Goal: Book appointment/travel/reservation

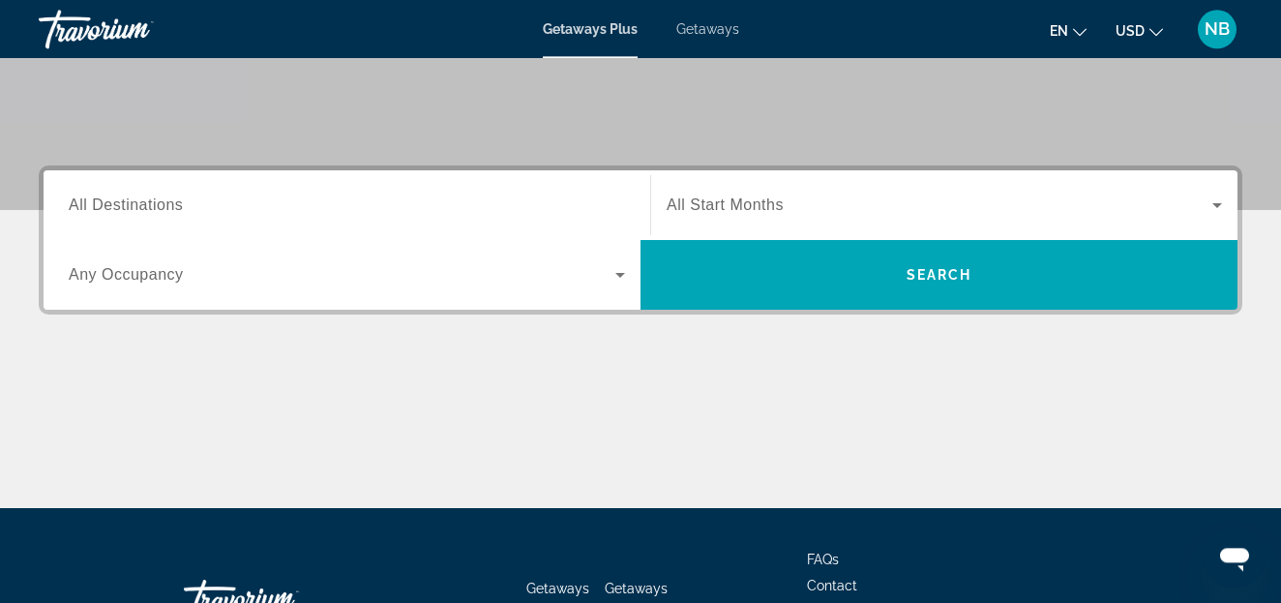
scroll to position [395, 0]
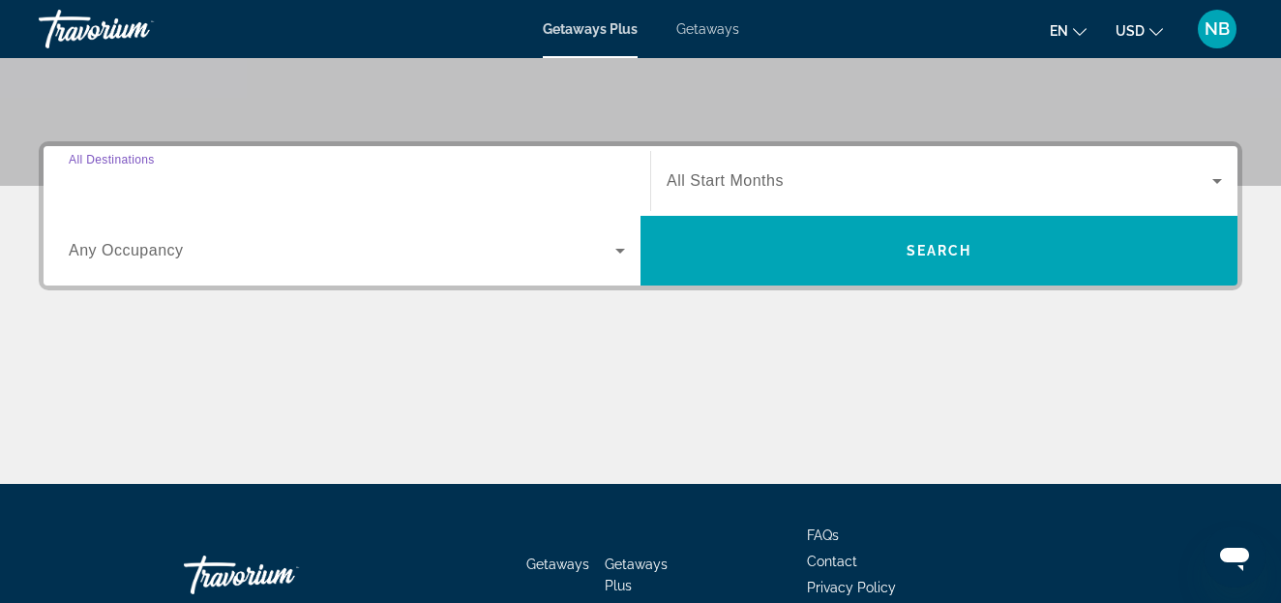
click at [208, 187] on input "Destination All Destinations" at bounding box center [347, 181] width 557 height 23
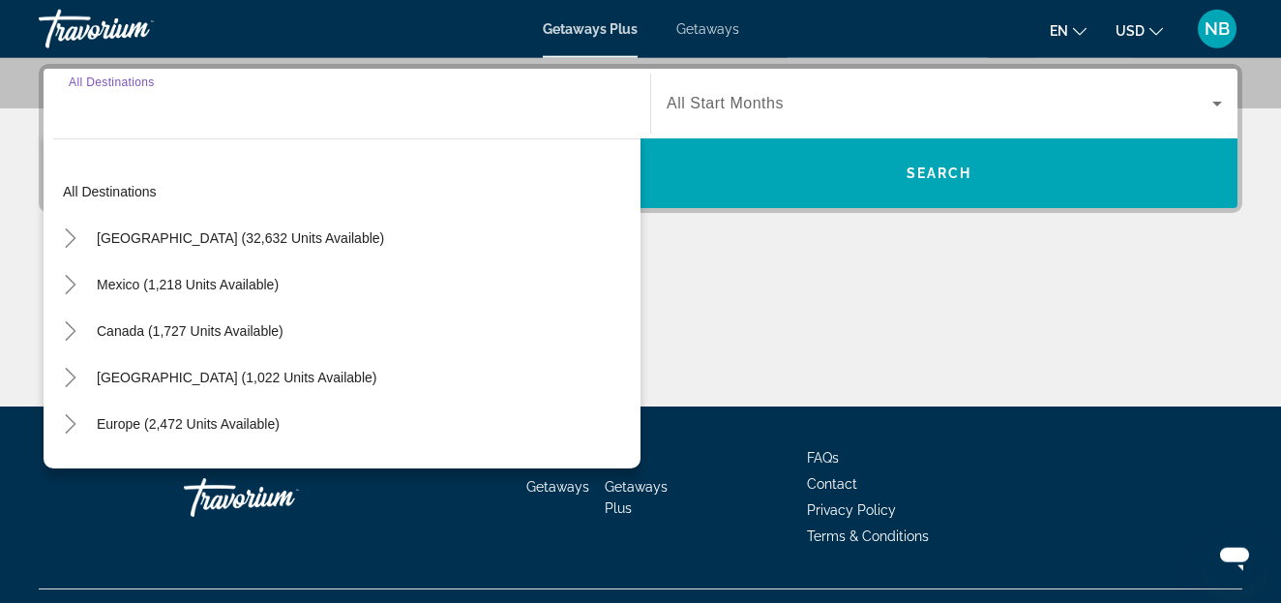
scroll to position [473, 0]
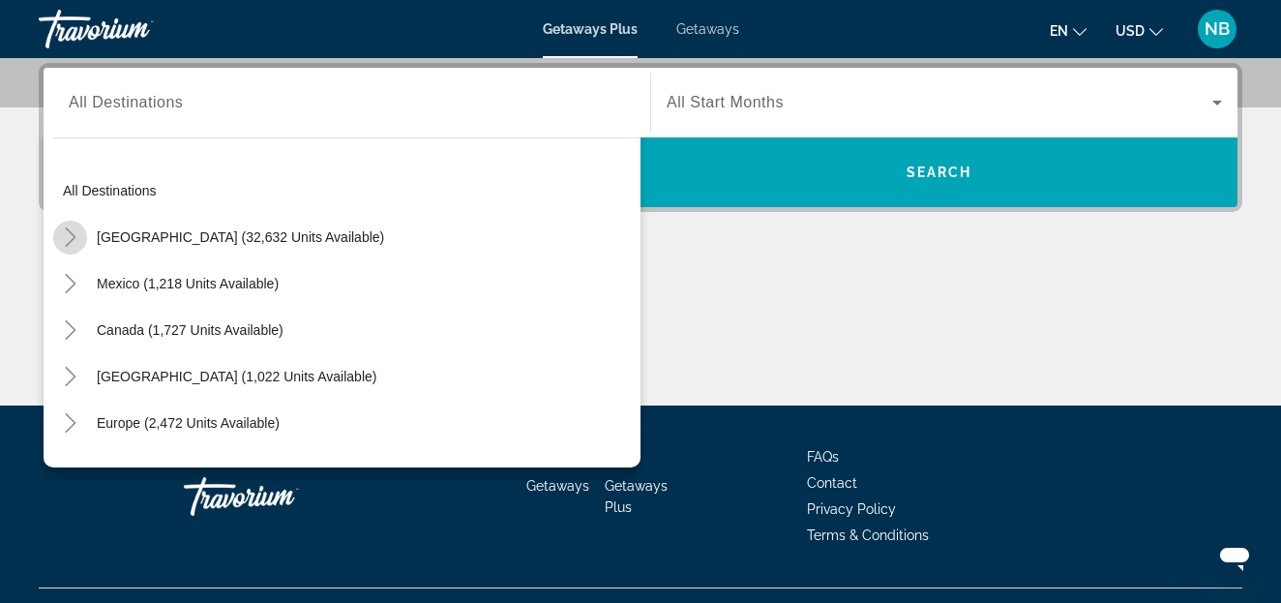
click at [72, 235] on icon "Toggle United States (32,632 units available)" at bounding box center [70, 236] width 19 height 19
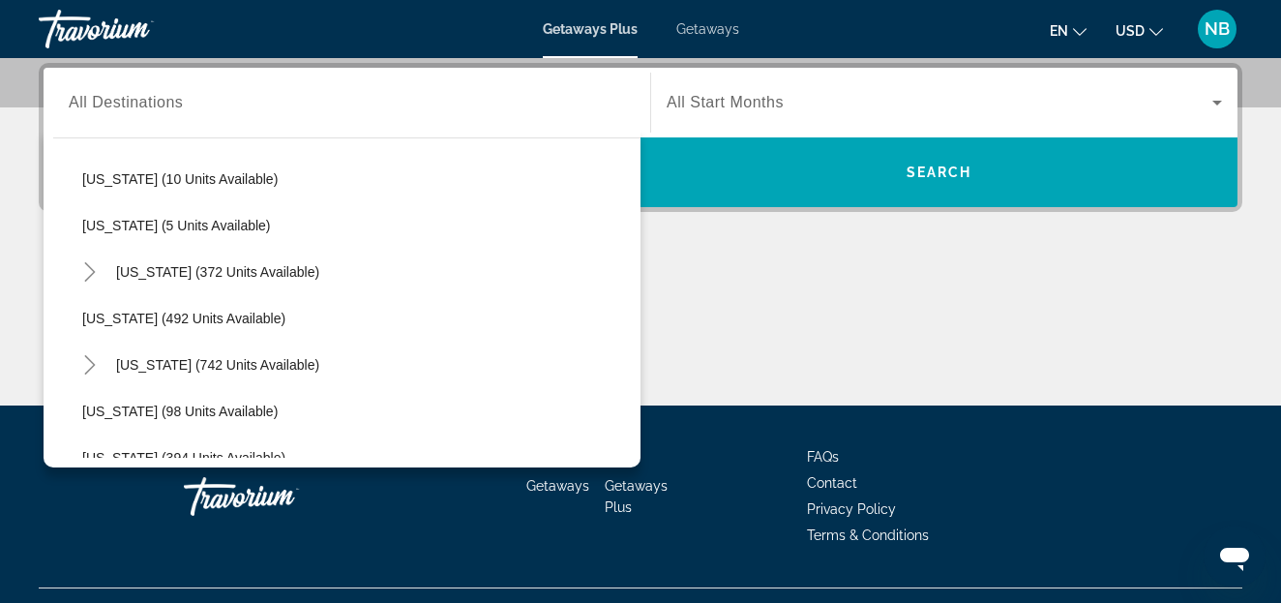
scroll to position [883, 0]
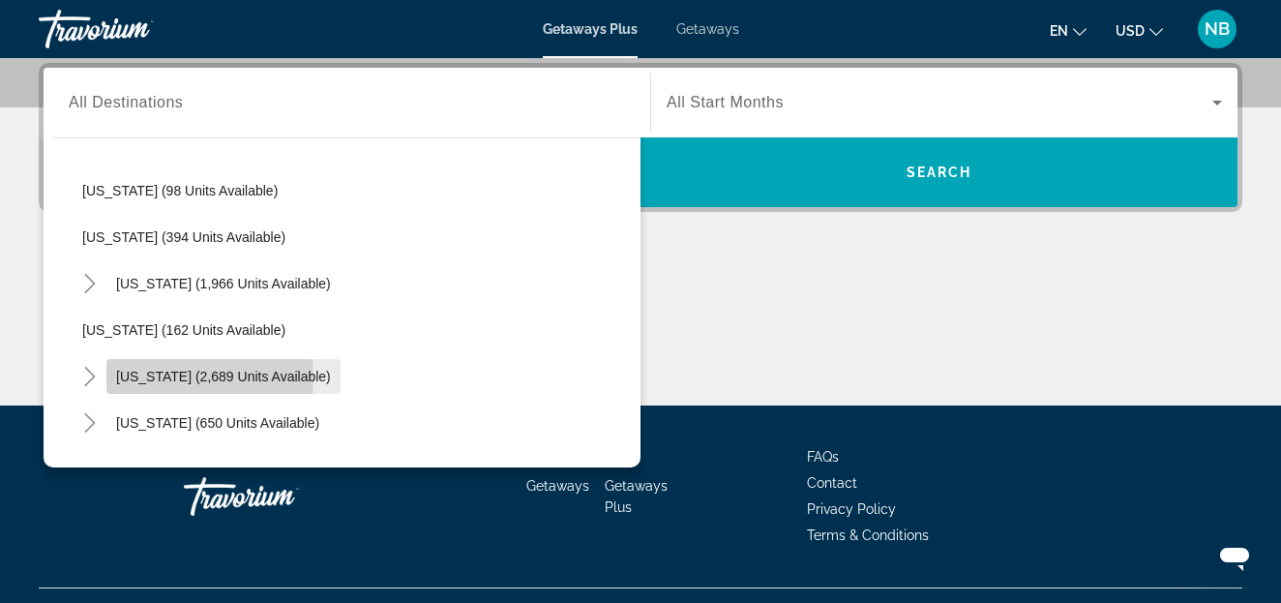
click at [145, 379] on span "[US_STATE] (2,689 units available)" at bounding box center [223, 376] width 215 height 15
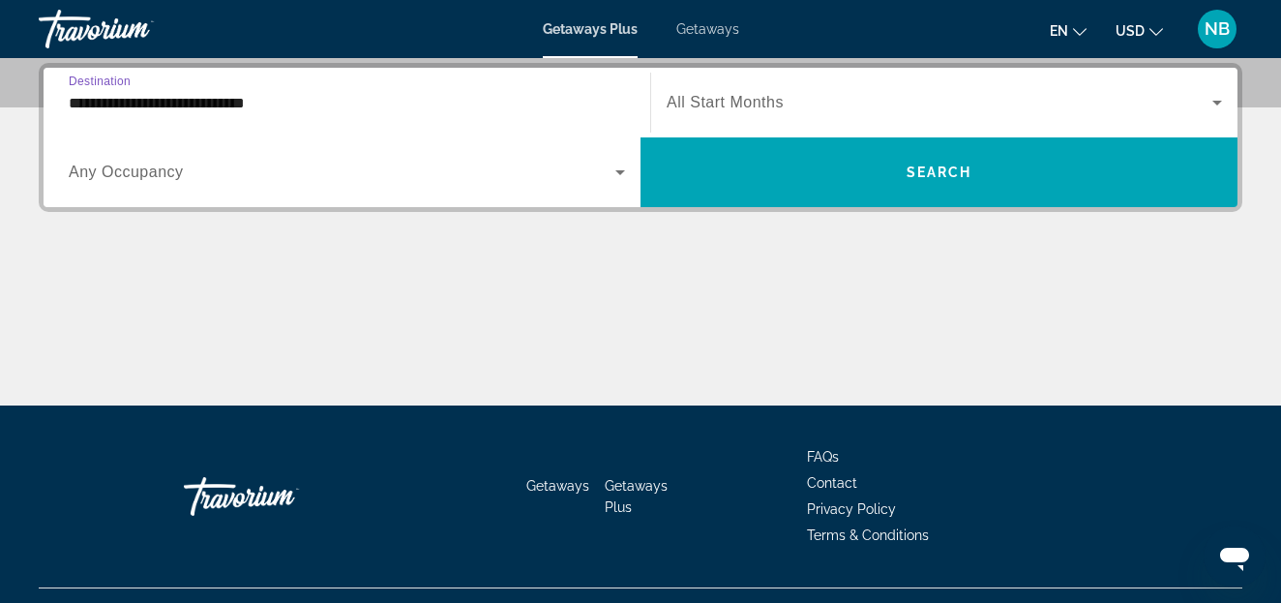
click at [299, 103] on input "**********" at bounding box center [347, 103] width 557 height 23
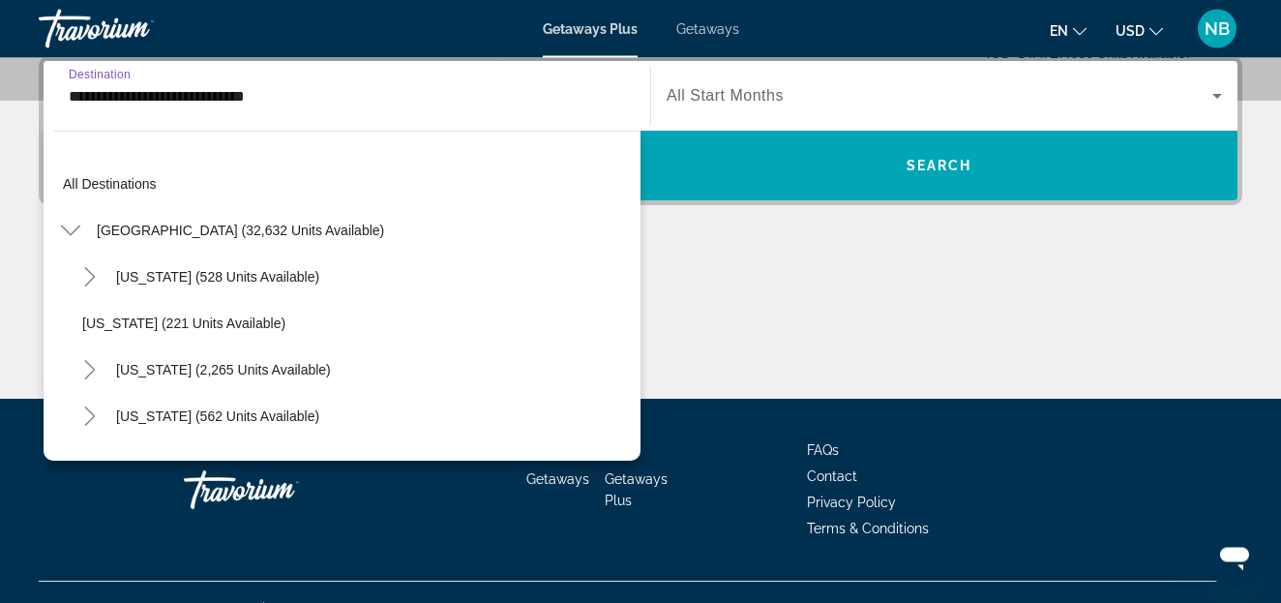
scroll to position [951, 0]
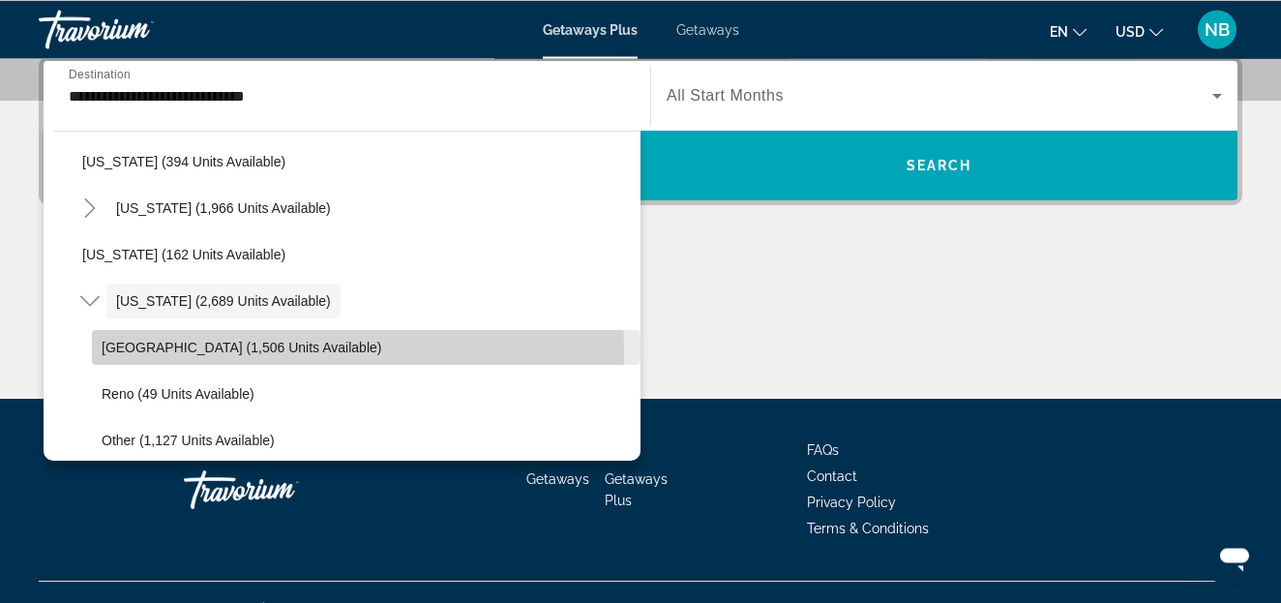
click at [148, 349] on span "[GEOGRAPHIC_DATA] (1,506 units available)" at bounding box center [242, 347] width 280 height 15
type input "**********"
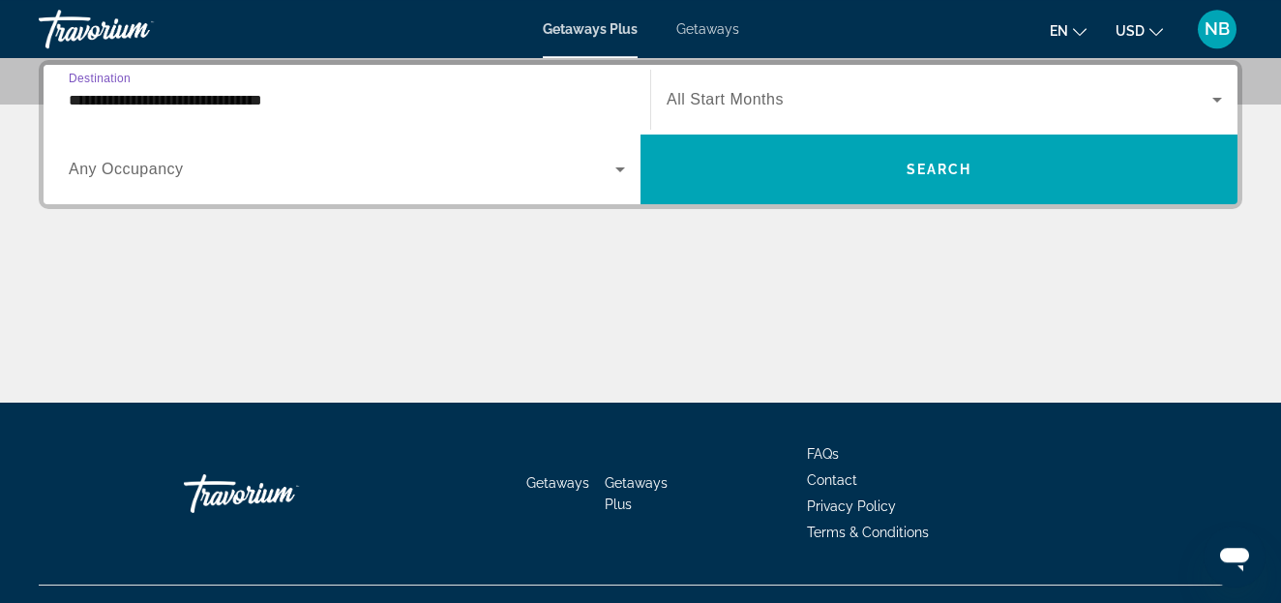
scroll to position [473, 0]
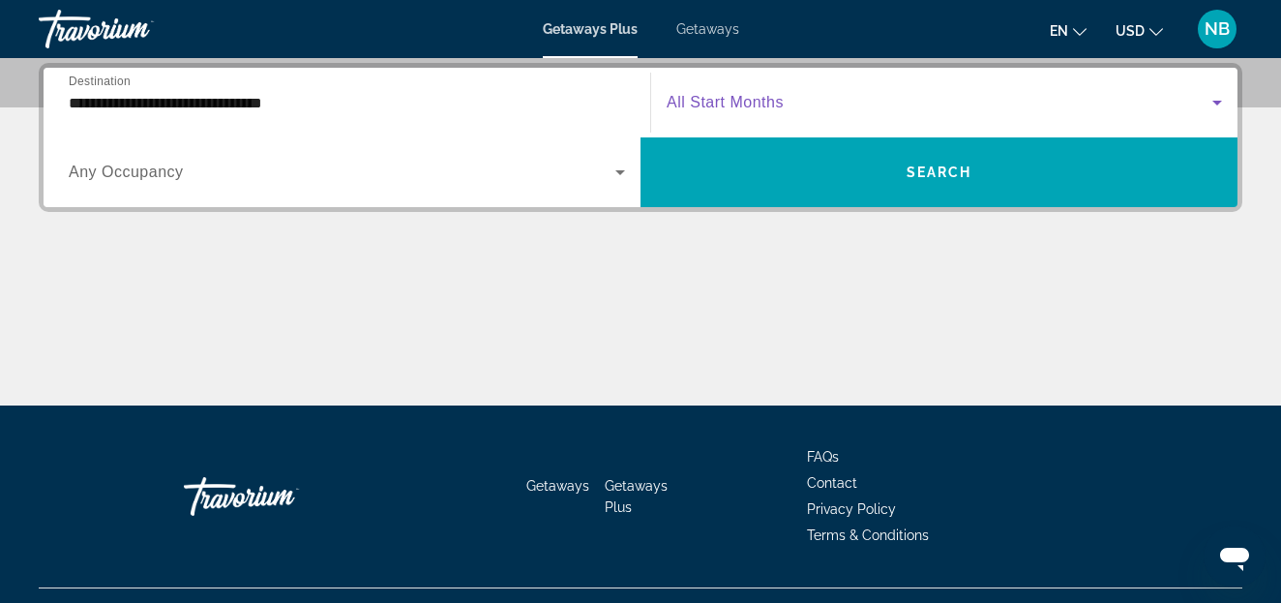
click at [1219, 102] on icon "Search widget" at bounding box center [1218, 103] width 10 height 5
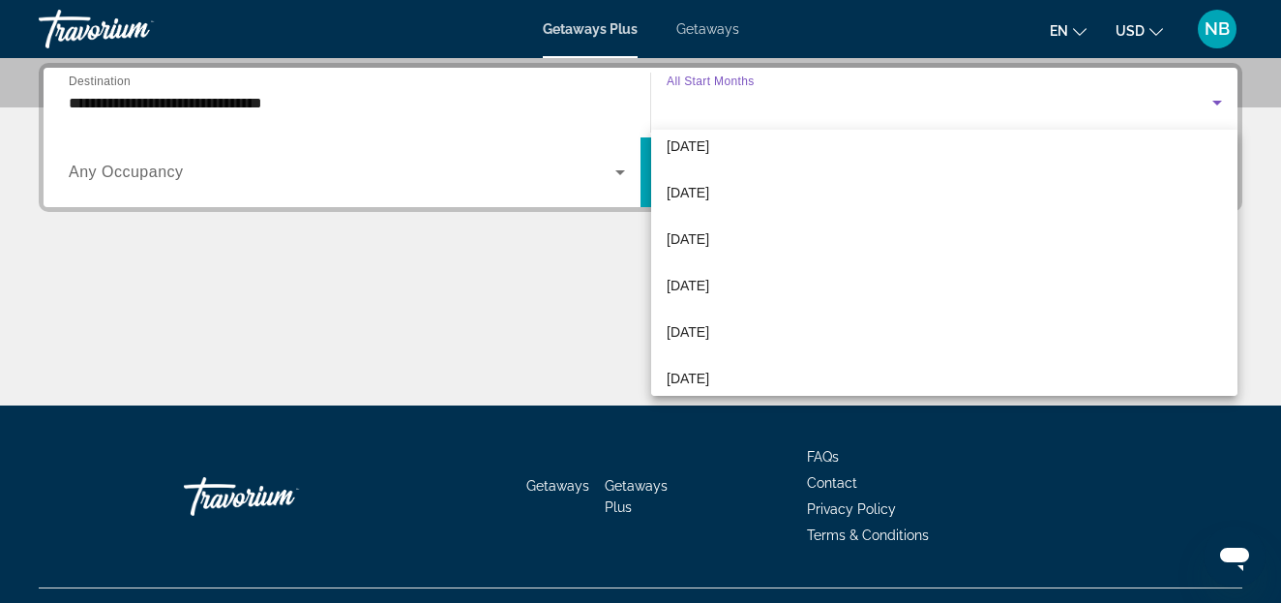
scroll to position [256, 0]
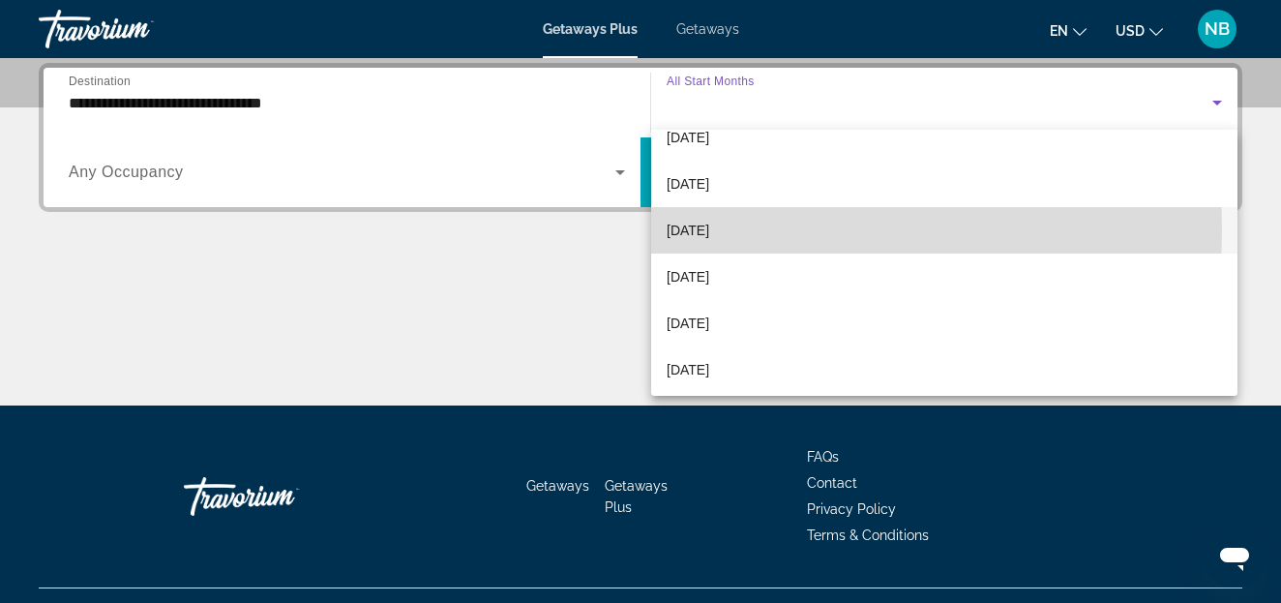
click at [695, 230] on span "[DATE]" at bounding box center [688, 230] width 43 height 23
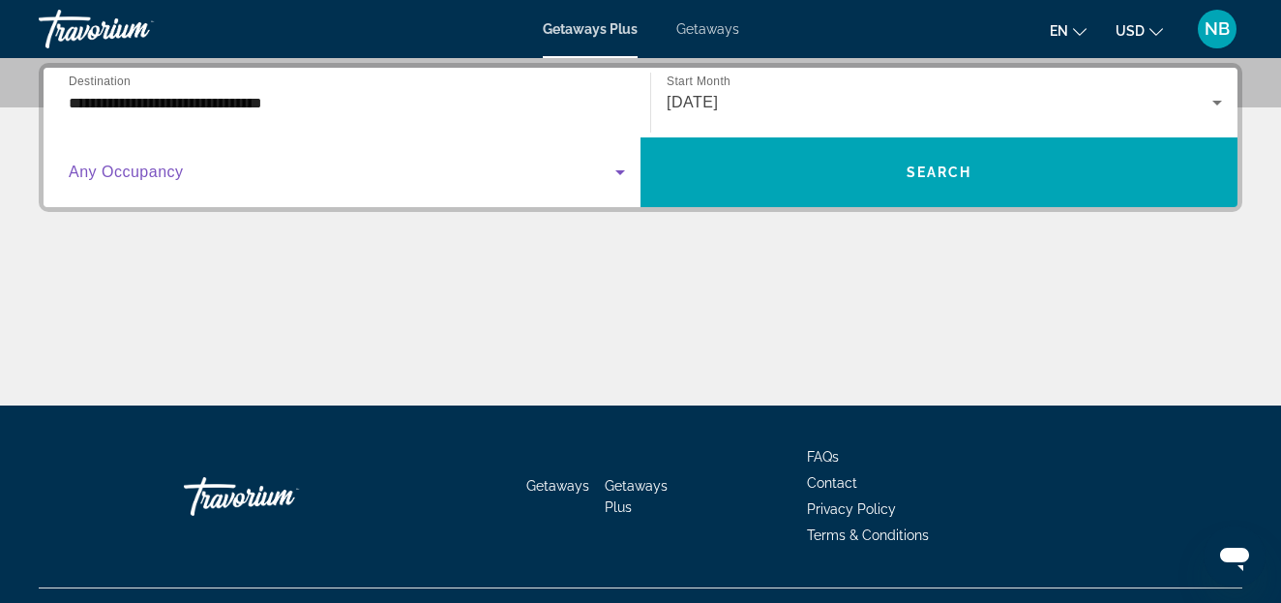
click at [620, 172] on icon "Search widget" at bounding box center [621, 172] width 10 height 5
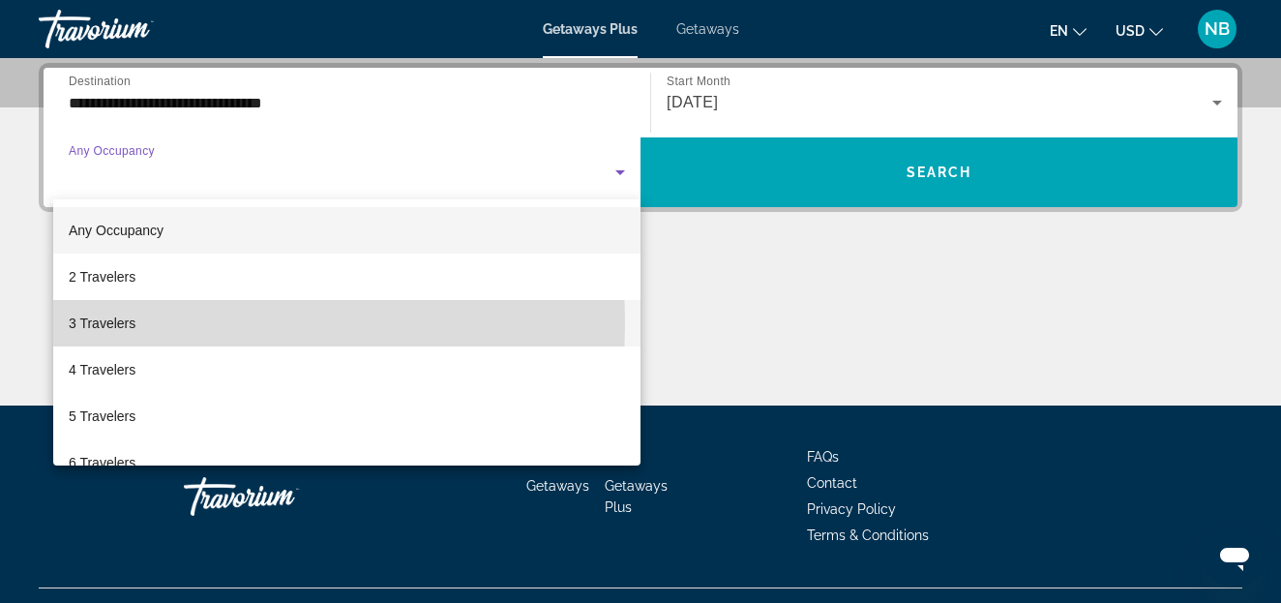
click at [98, 323] on span "3 Travelers" at bounding box center [102, 323] width 67 height 23
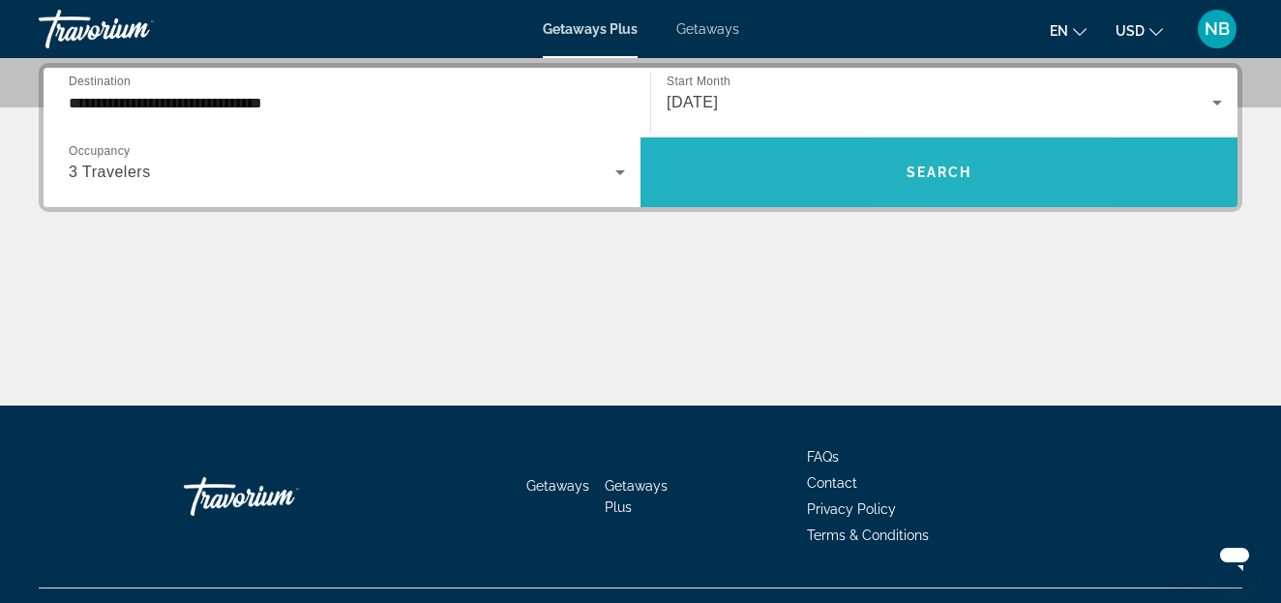
click at [932, 181] on span "Search widget" at bounding box center [939, 172] width 597 height 46
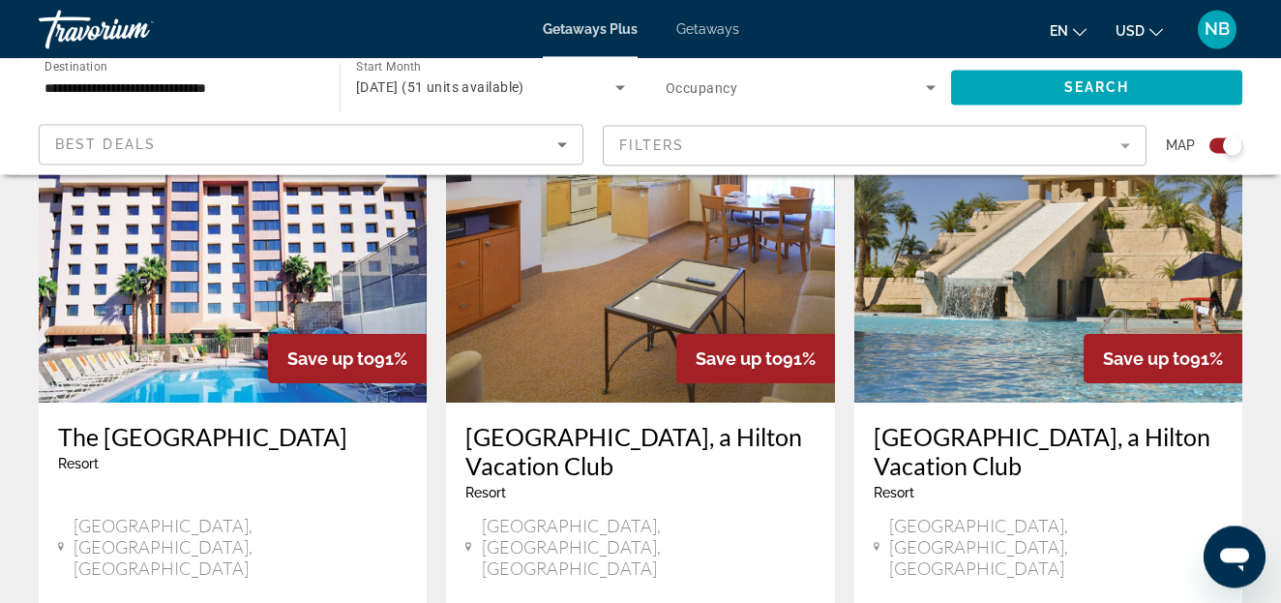
scroll to position [1529, 0]
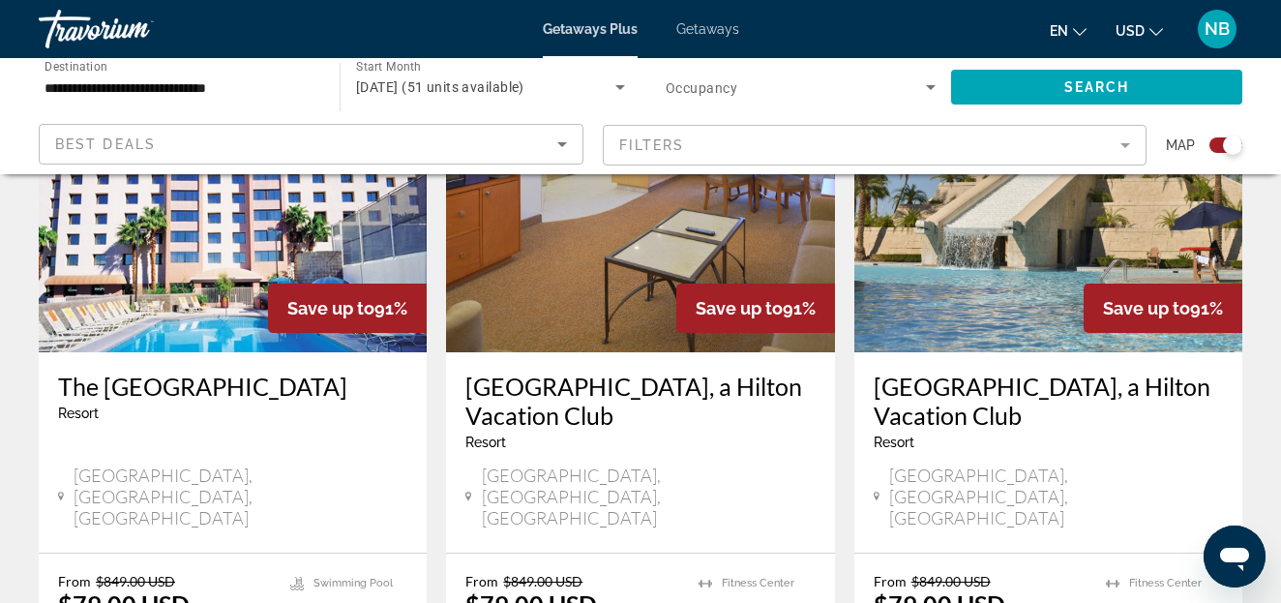
click at [978, 372] on h3 "[GEOGRAPHIC_DATA], a Hilton Vacation Club" at bounding box center [1048, 401] width 349 height 58
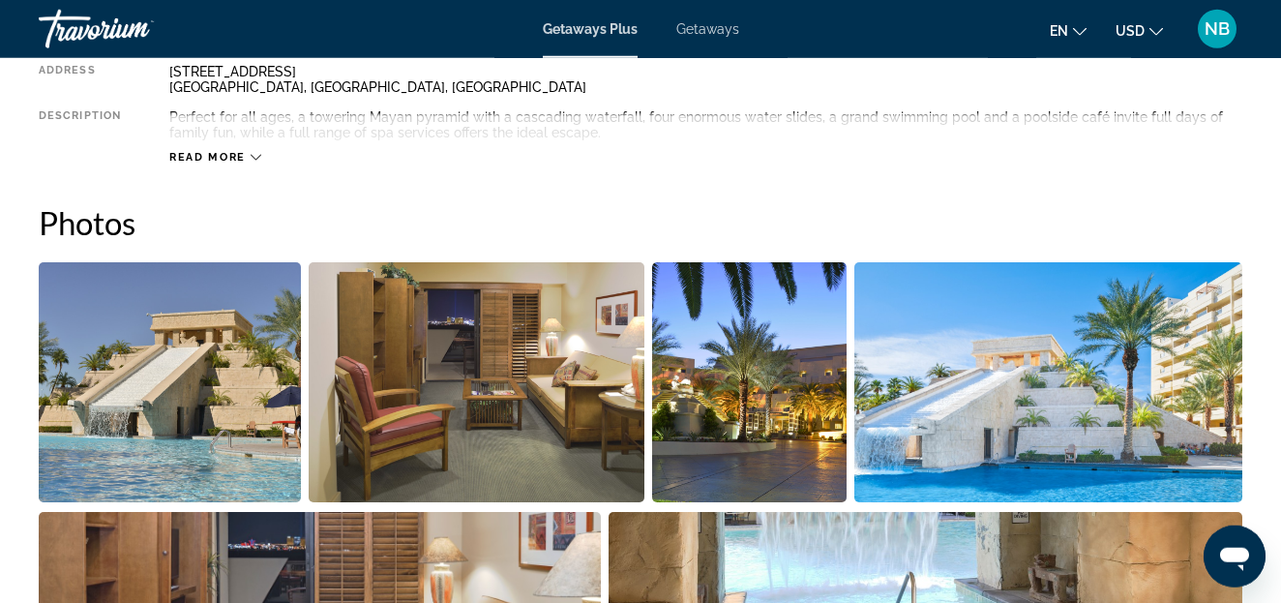
scroll to position [1005, 0]
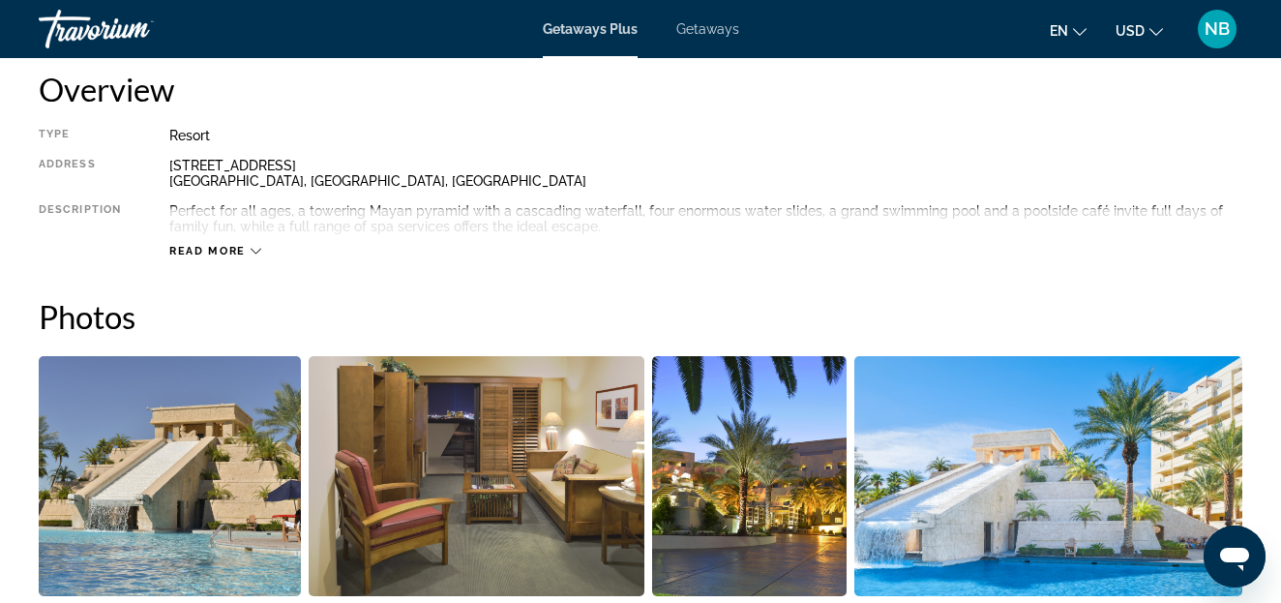
click at [708, 26] on span "Getaways" at bounding box center [708, 28] width 63 height 15
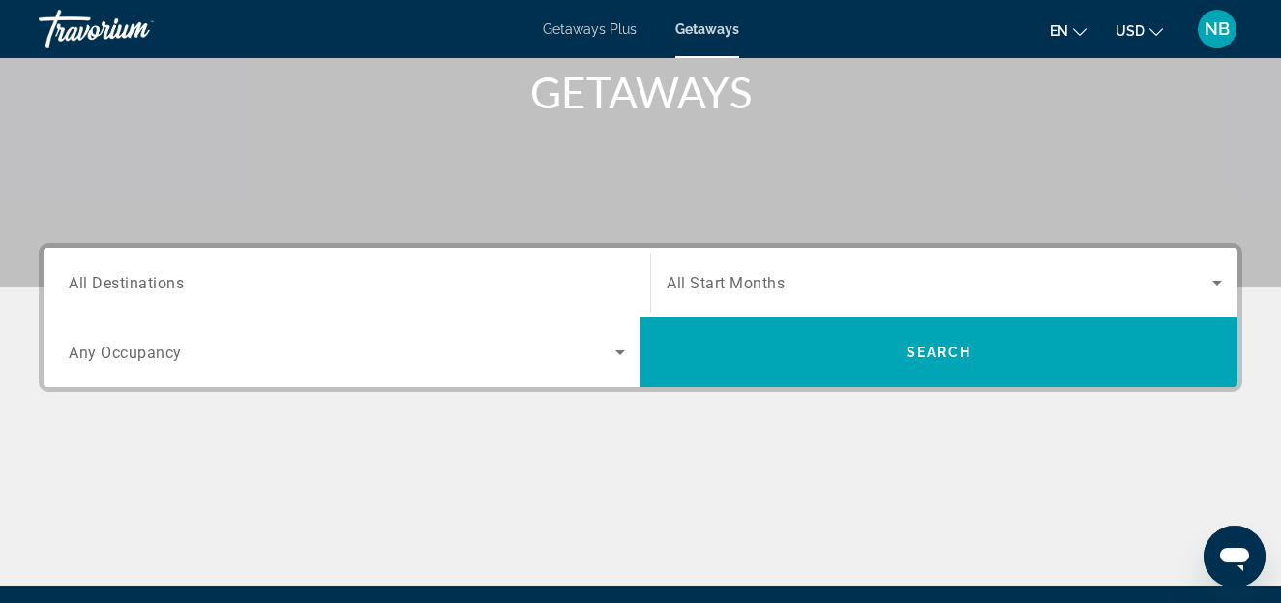
scroll to position [296, 0]
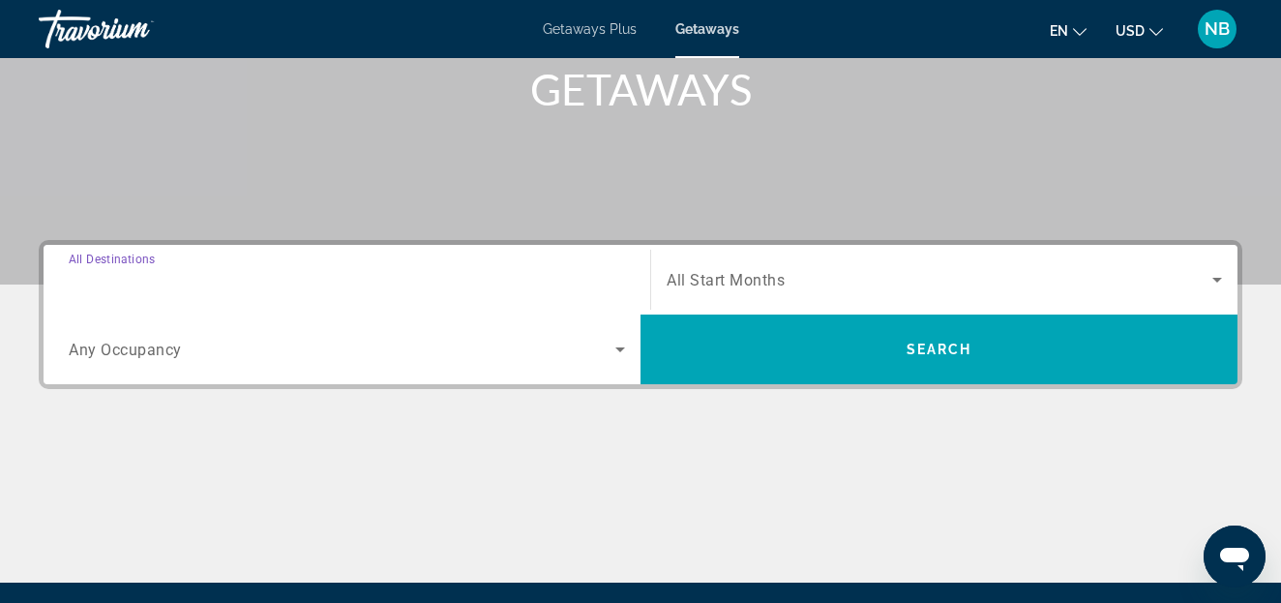
click at [214, 275] on input "Destination All Destinations" at bounding box center [347, 280] width 557 height 23
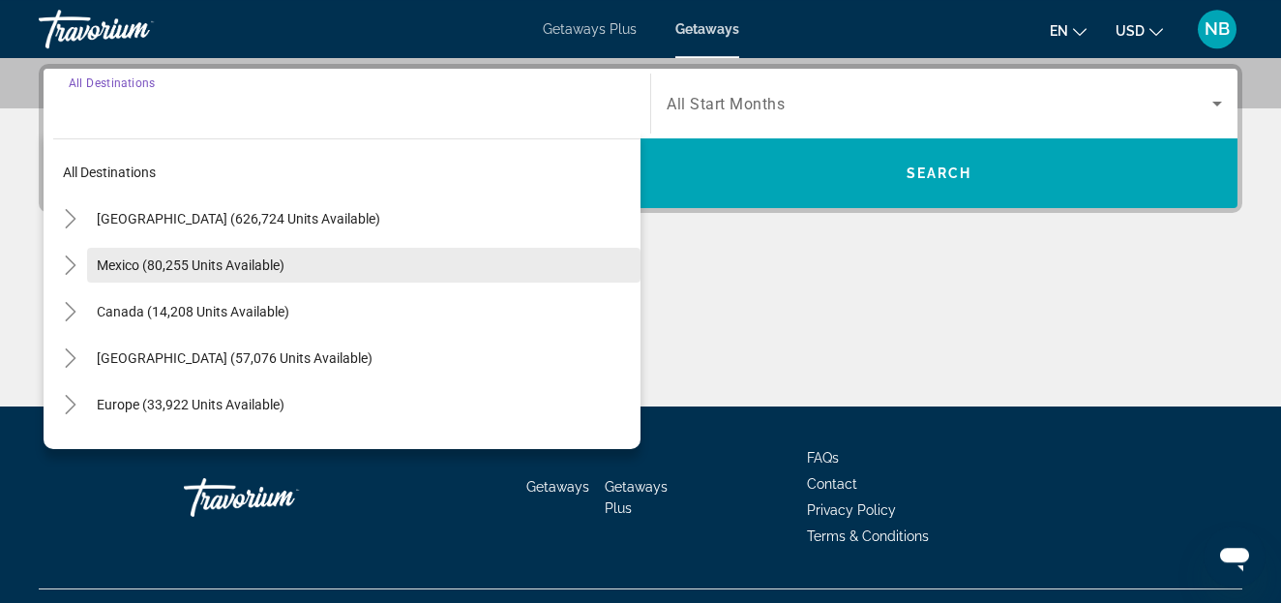
scroll to position [473, 0]
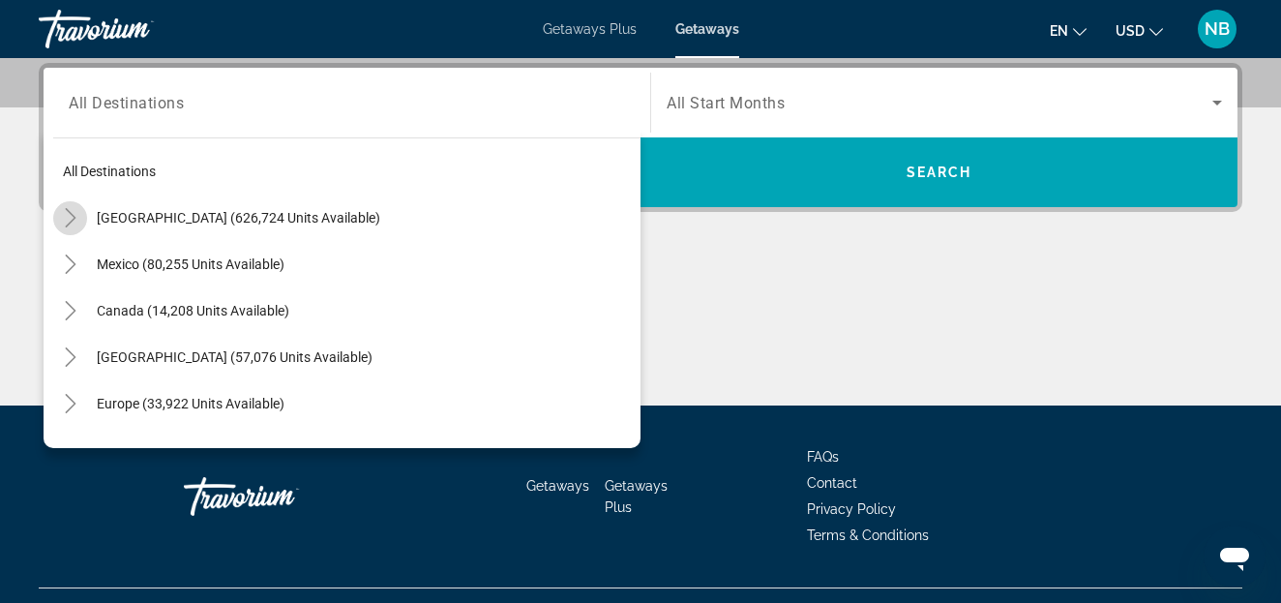
click at [71, 218] on icon "Toggle United States (626,724 units available)" at bounding box center [70, 217] width 19 height 19
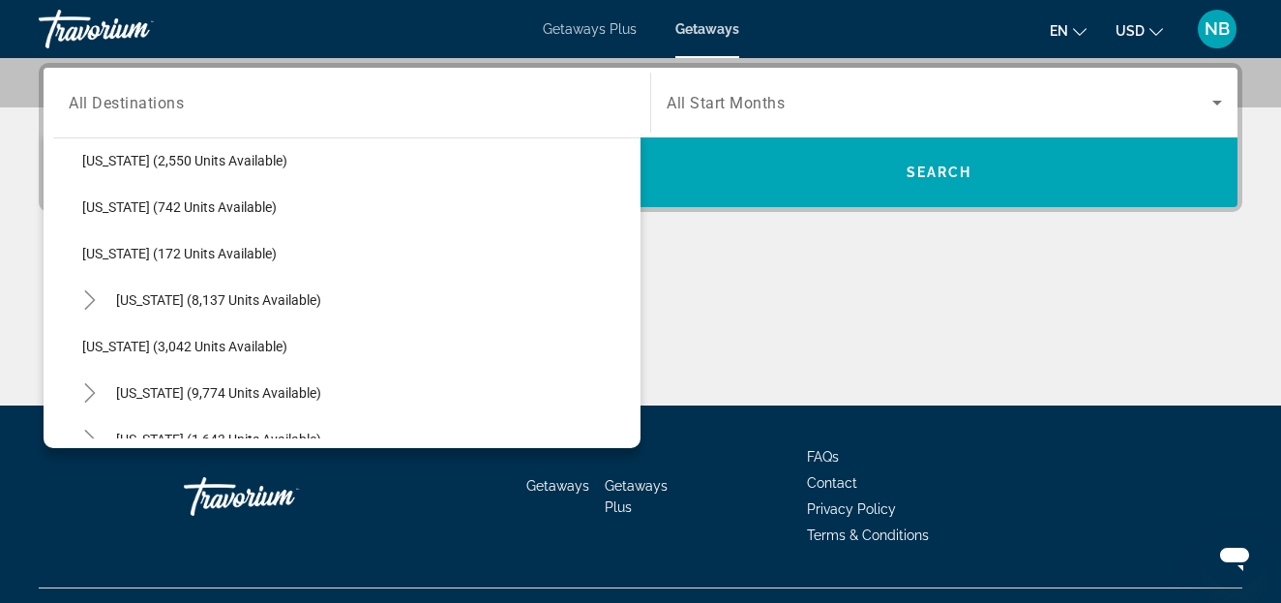
scroll to position [993, 0]
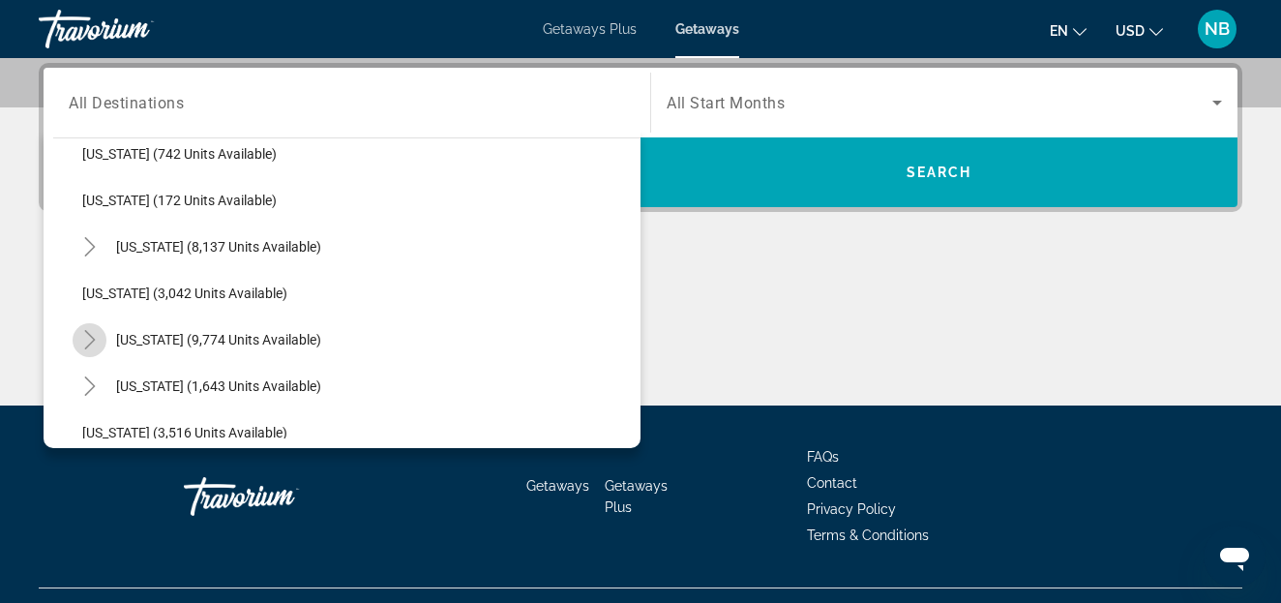
click at [93, 330] on icon "Toggle Nevada (9,774 units available)" at bounding box center [89, 339] width 19 height 19
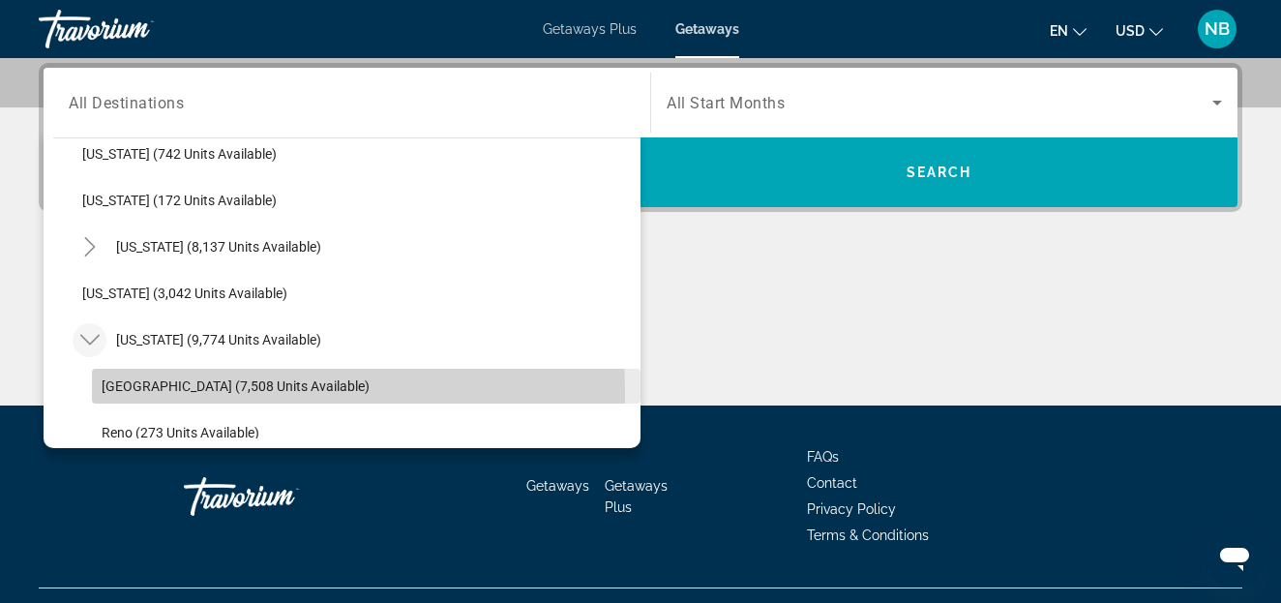
click at [147, 392] on span "[GEOGRAPHIC_DATA] (7,508 units available)" at bounding box center [236, 385] width 268 height 15
type input "**********"
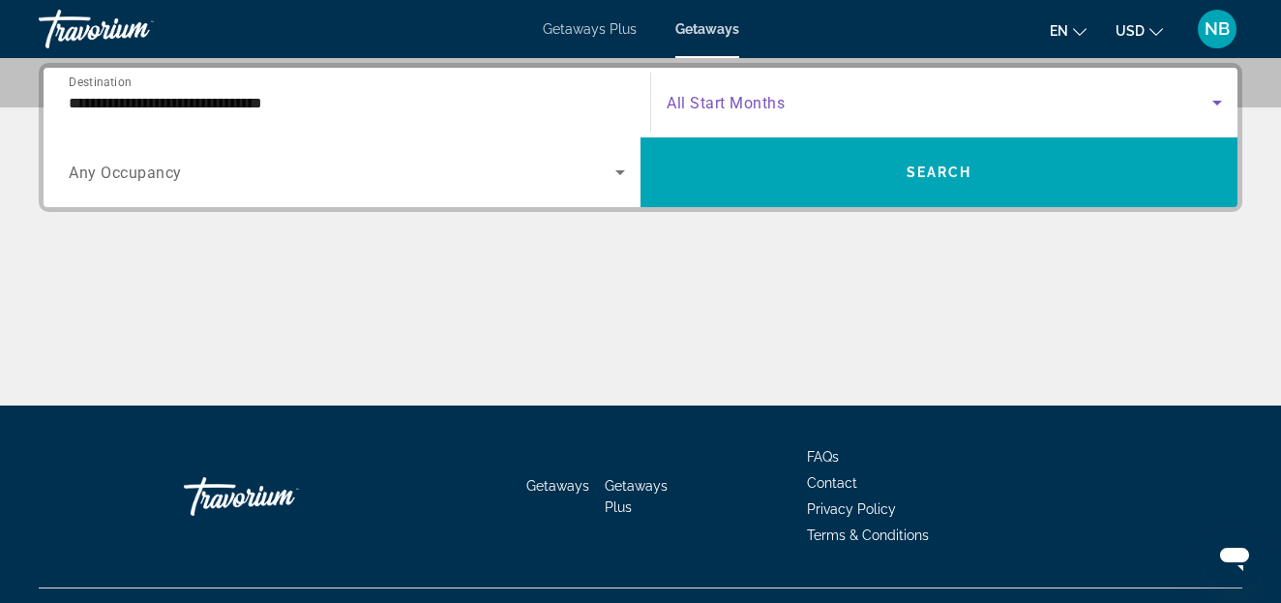
click at [1219, 103] on icon "Search widget" at bounding box center [1218, 103] width 10 height 5
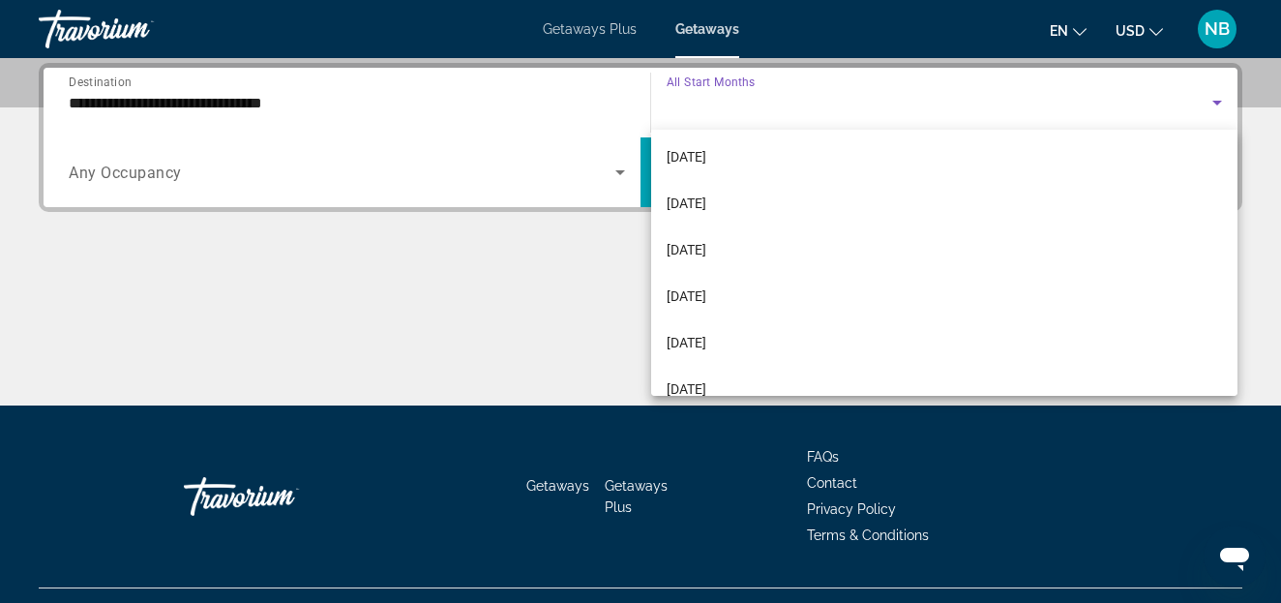
scroll to position [256, 0]
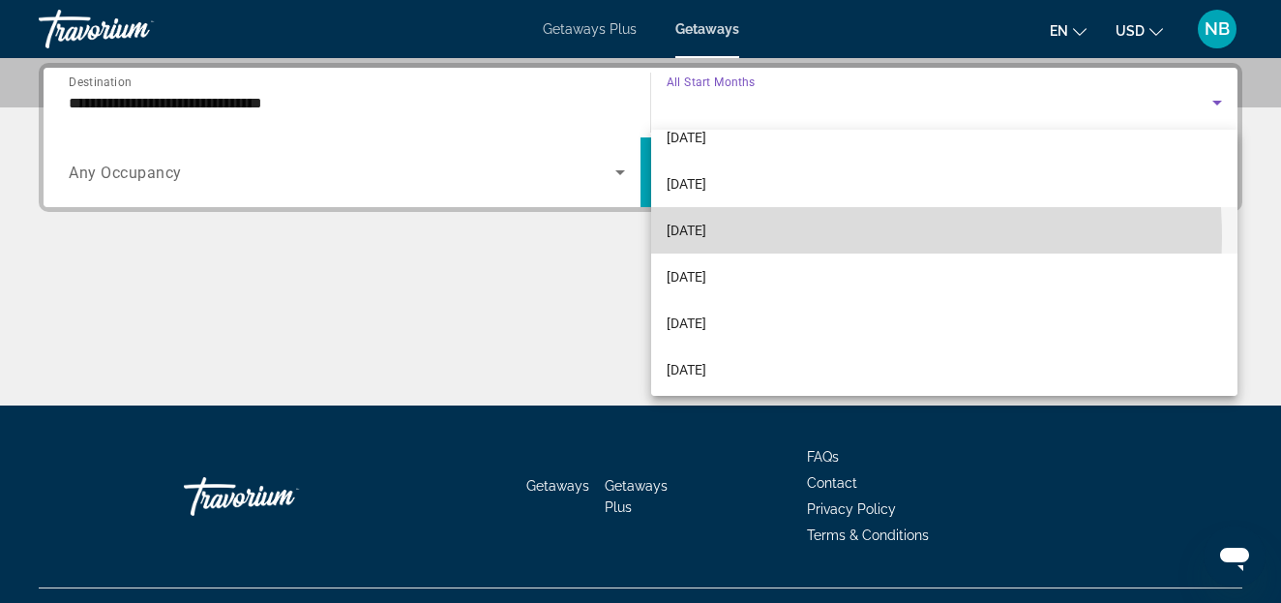
click at [707, 238] on span "[DATE]" at bounding box center [687, 230] width 40 height 23
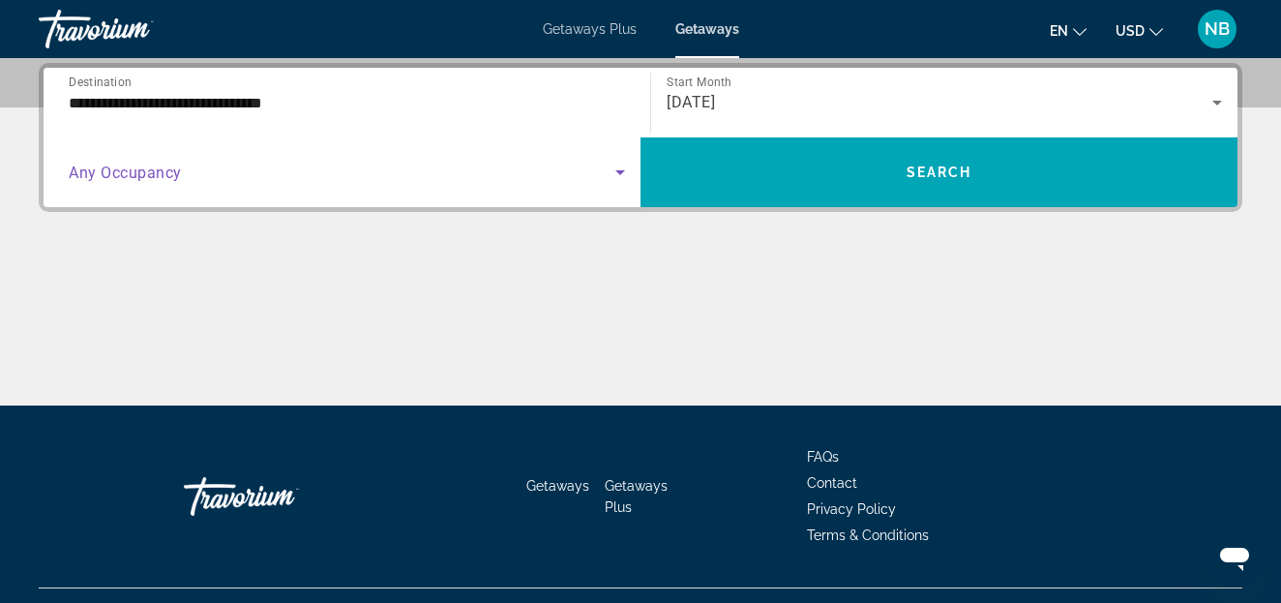
click at [617, 172] on icon "Search widget" at bounding box center [620, 172] width 23 height 23
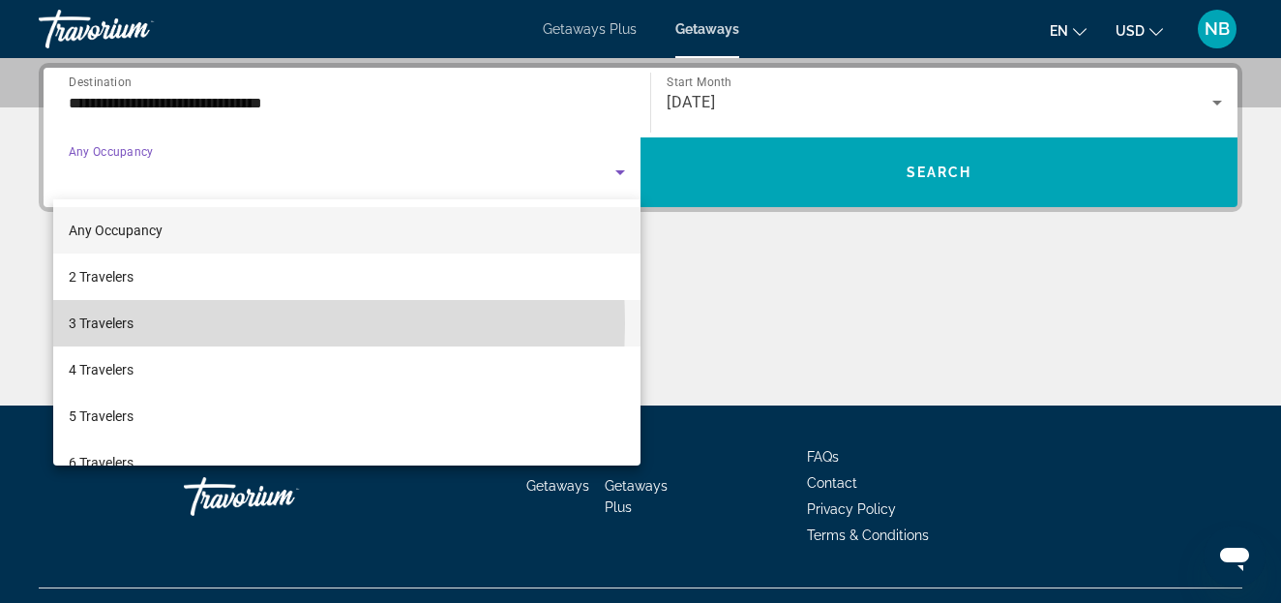
click at [95, 324] on span "3 Travelers" at bounding box center [101, 323] width 65 height 23
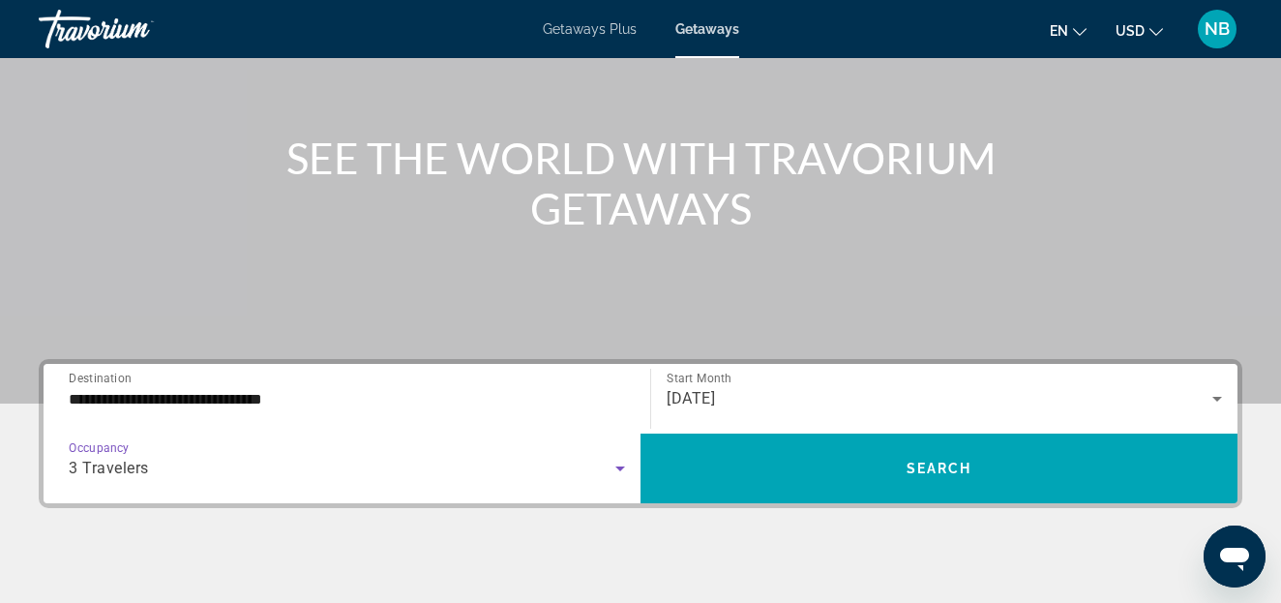
scroll to position [276, 0]
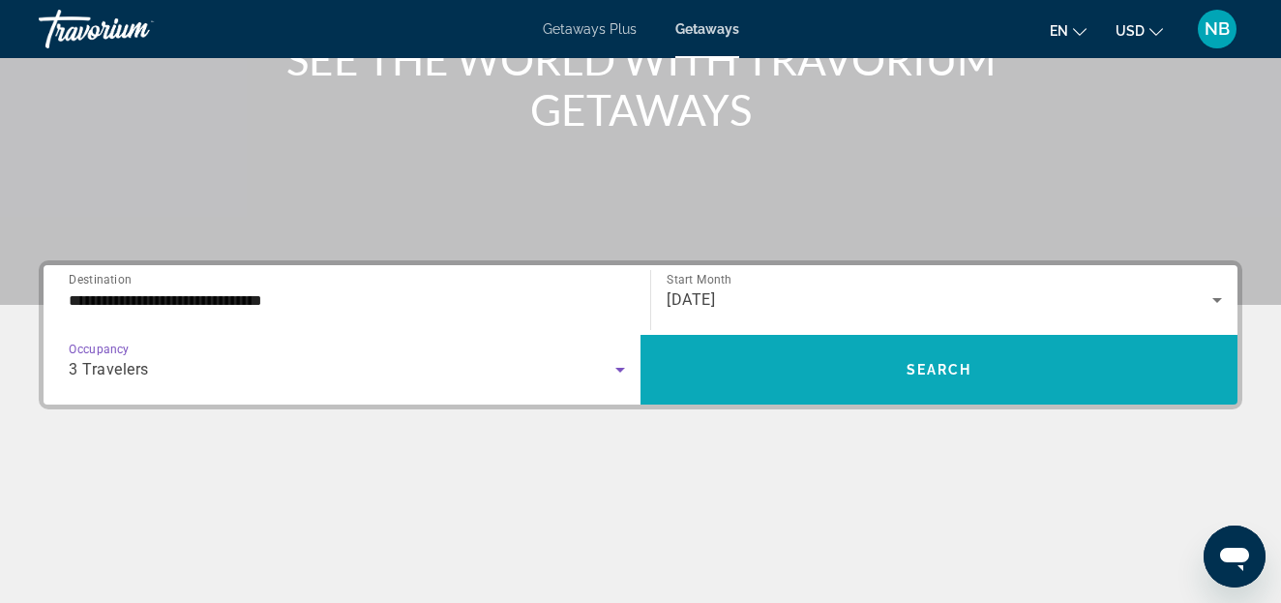
click at [927, 365] on span "Search" at bounding box center [940, 369] width 66 height 15
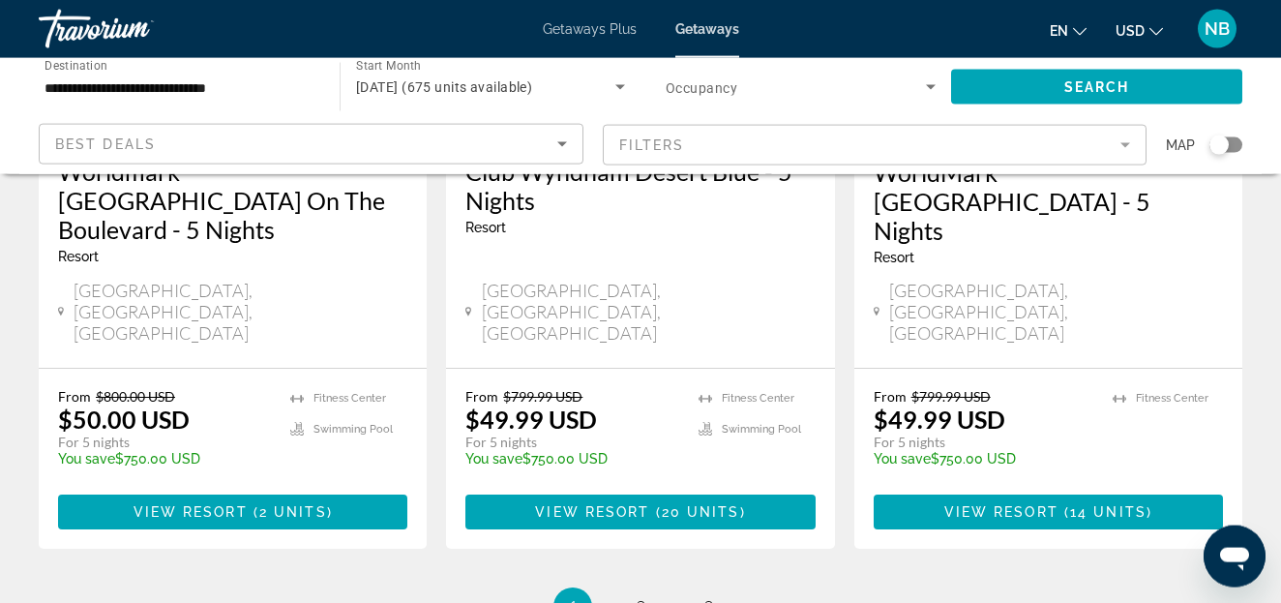
scroll to position [2705, 0]
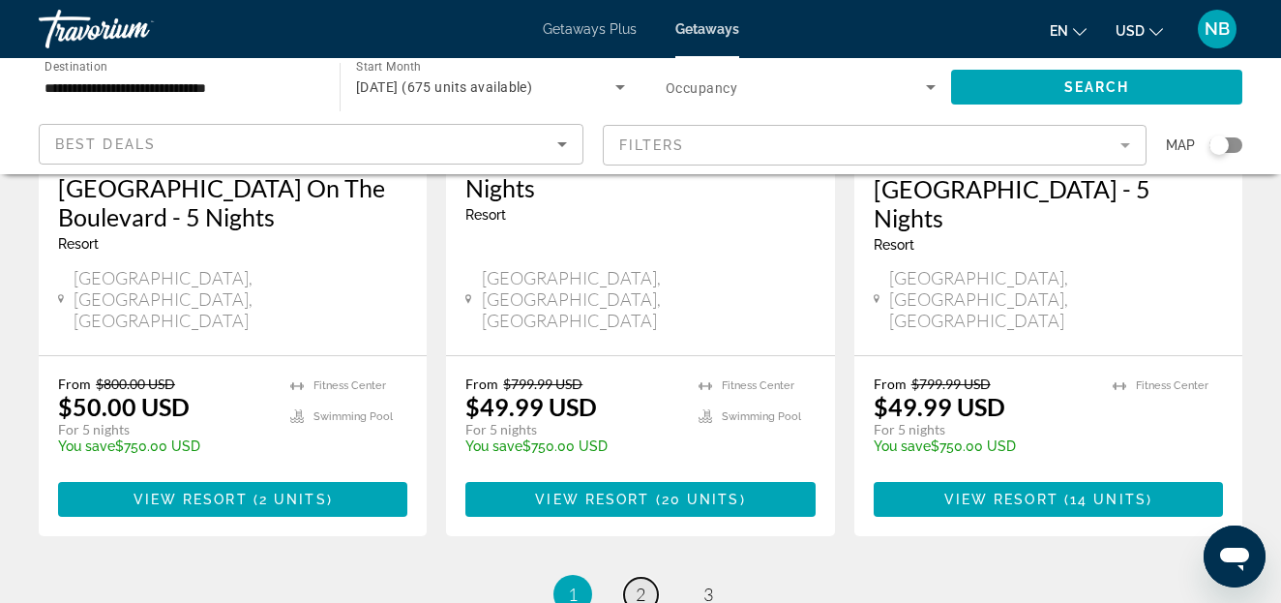
click at [645, 584] on span "2" at bounding box center [641, 594] width 10 height 21
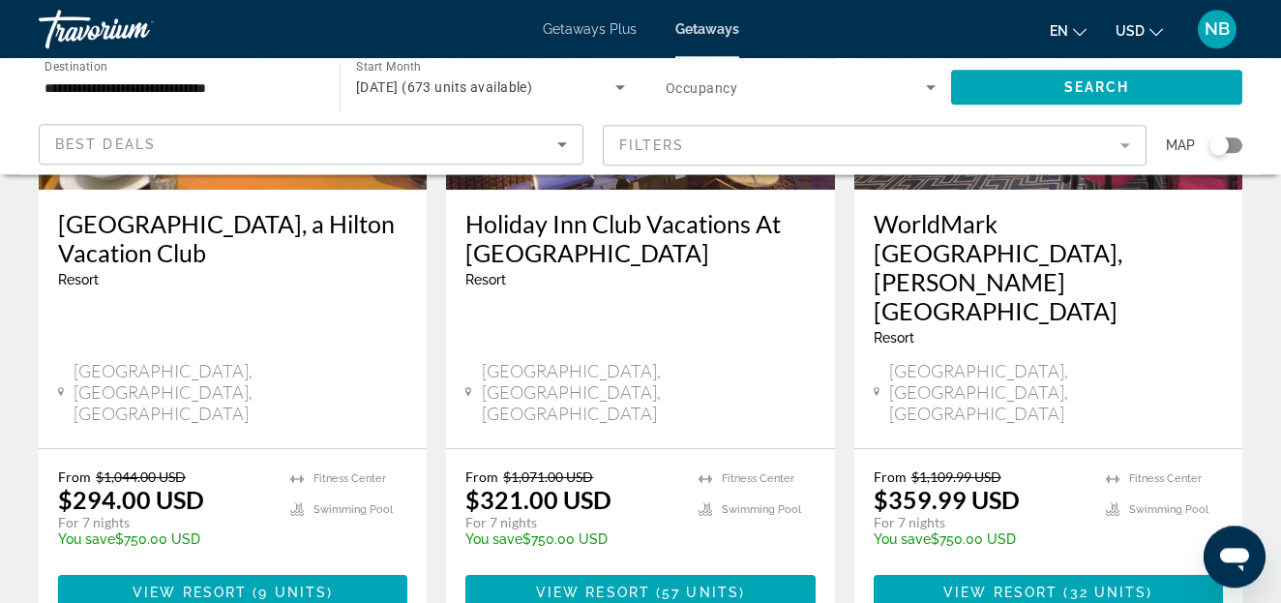
scroll to position [2673, 0]
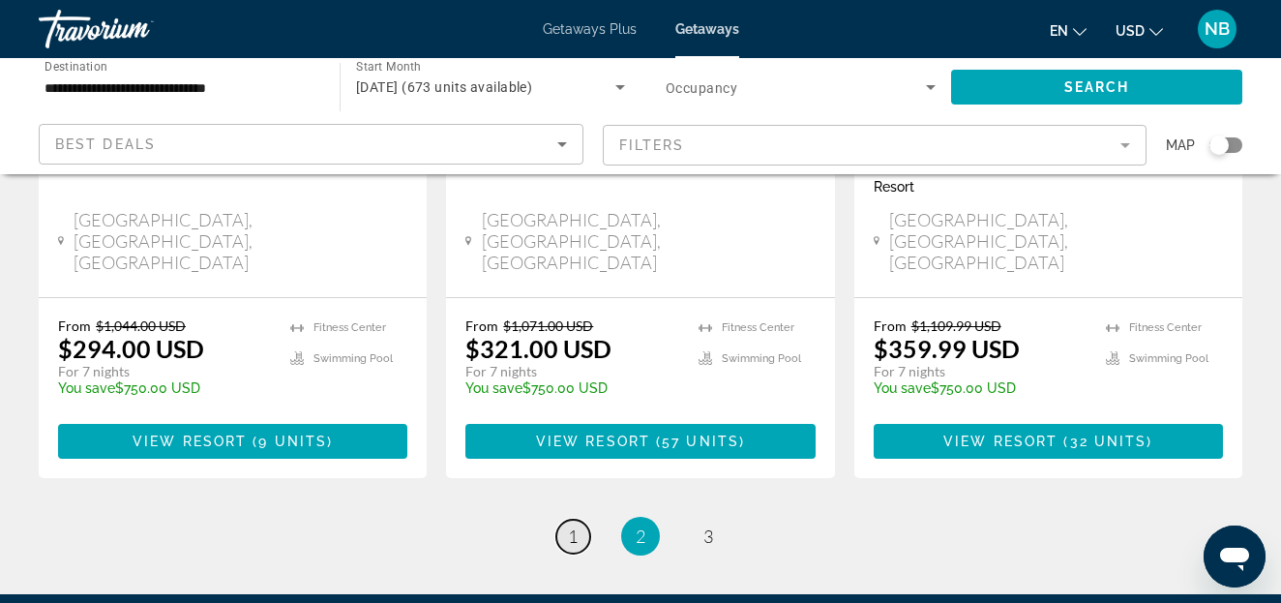
click at [574, 526] on span "1" at bounding box center [573, 536] width 10 height 21
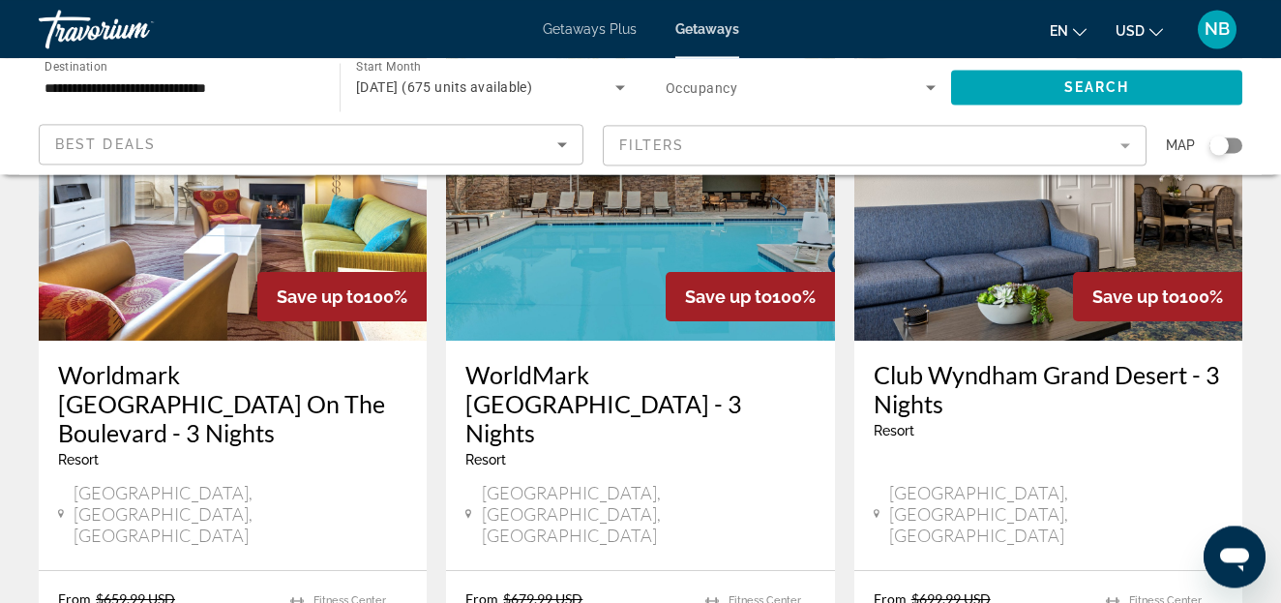
scroll to position [987, 0]
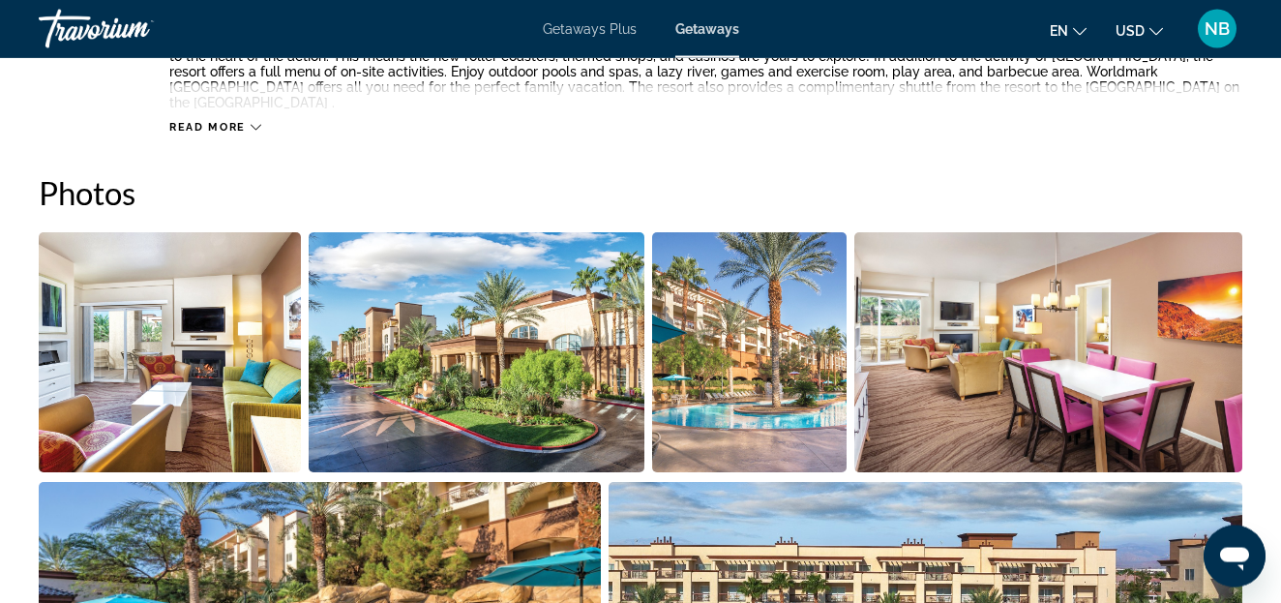
scroll to position [1185, 0]
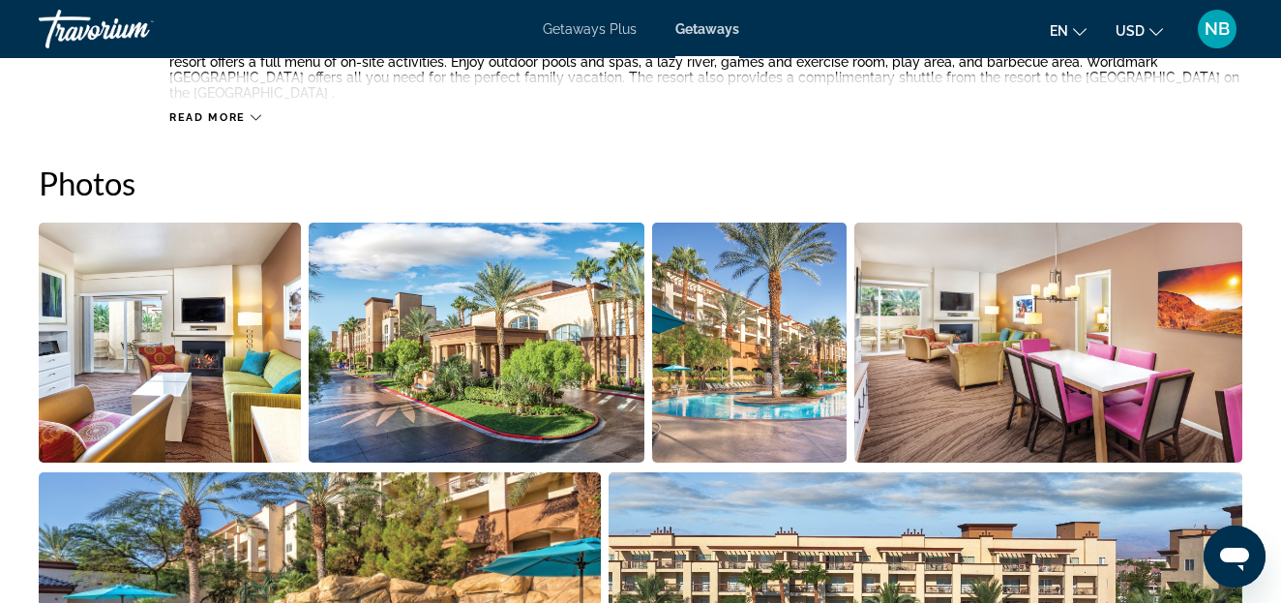
click at [418, 164] on h2 "Photos" at bounding box center [641, 183] width 1204 height 39
click at [306, 31] on div "Getaways Plus Getaways en English Español Français Italiano Português русский U…" at bounding box center [640, 29] width 1281 height 50
click at [304, 28] on div "Getaways Plus Getaways en English Español Français Italiano Português русский U…" at bounding box center [640, 29] width 1281 height 50
